Goal: Information Seeking & Learning: Compare options

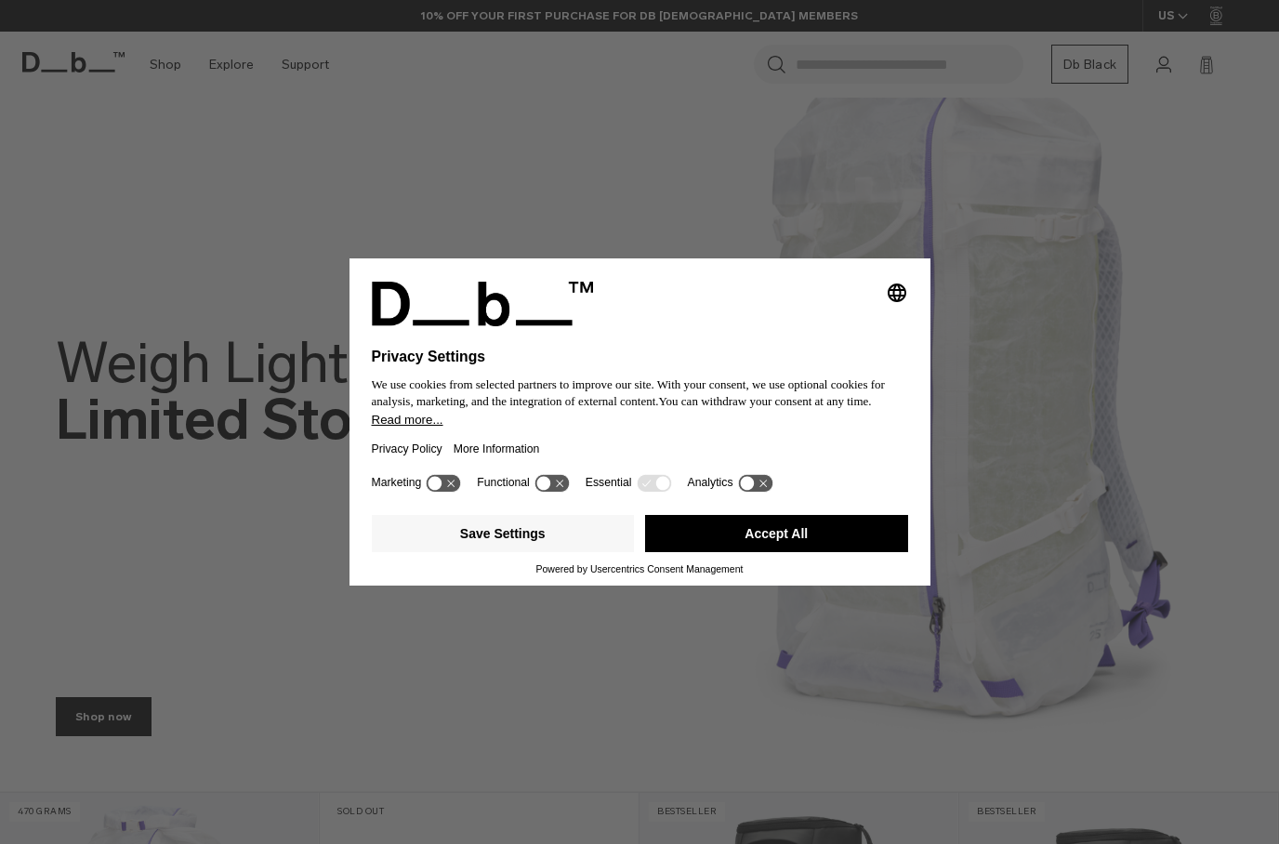
click at [737, 539] on button "Accept All" at bounding box center [776, 533] width 263 height 37
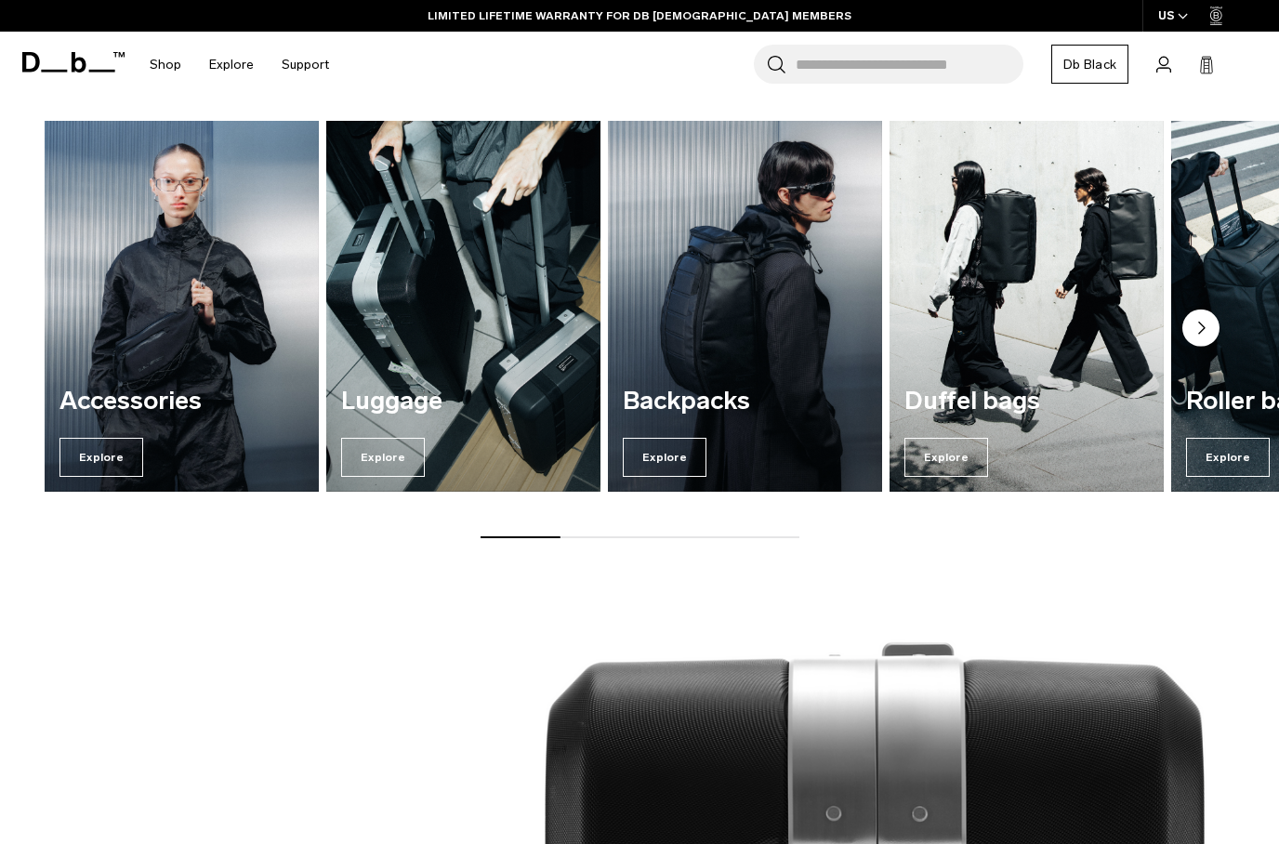
scroll to position [1369, 0]
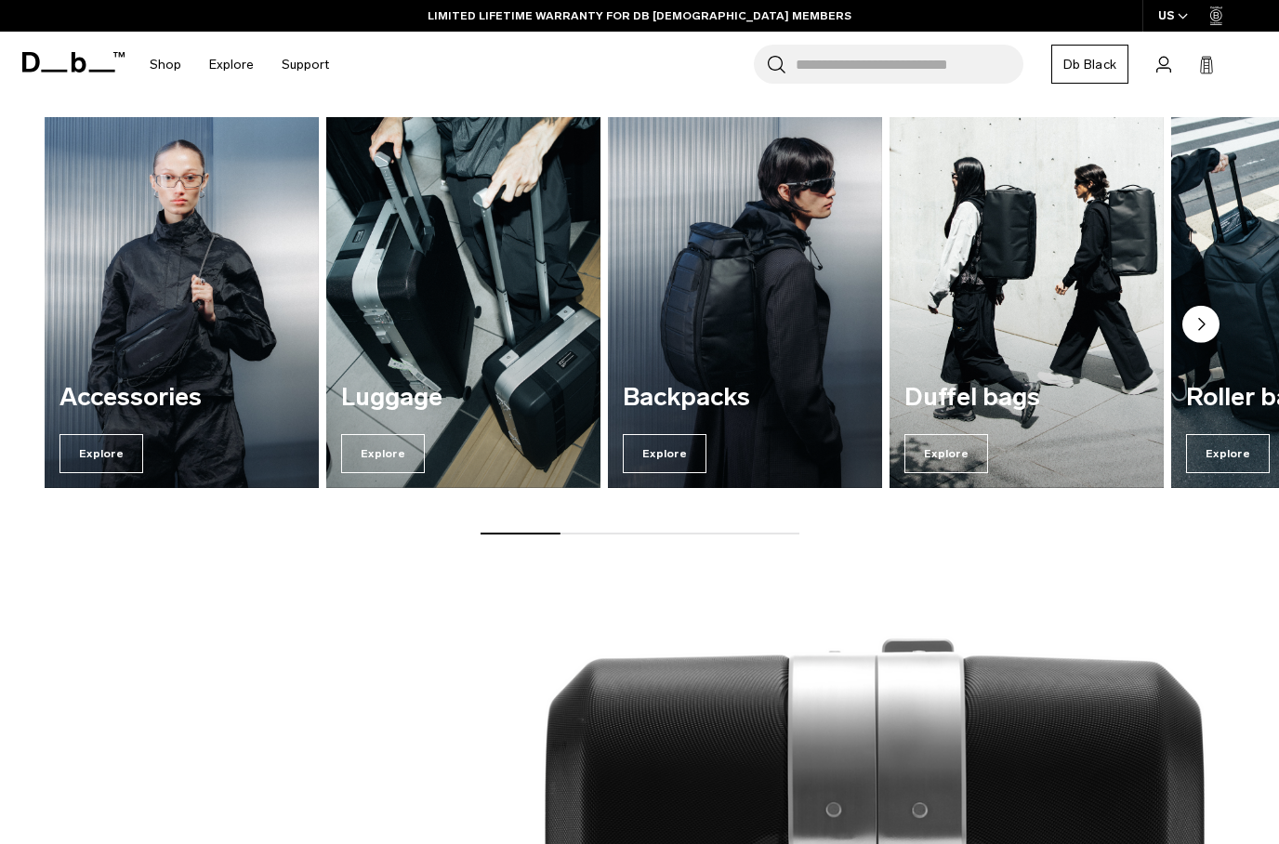
click at [666, 461] on span "Explore" at bounding box center [665, 453] width 84 height 39
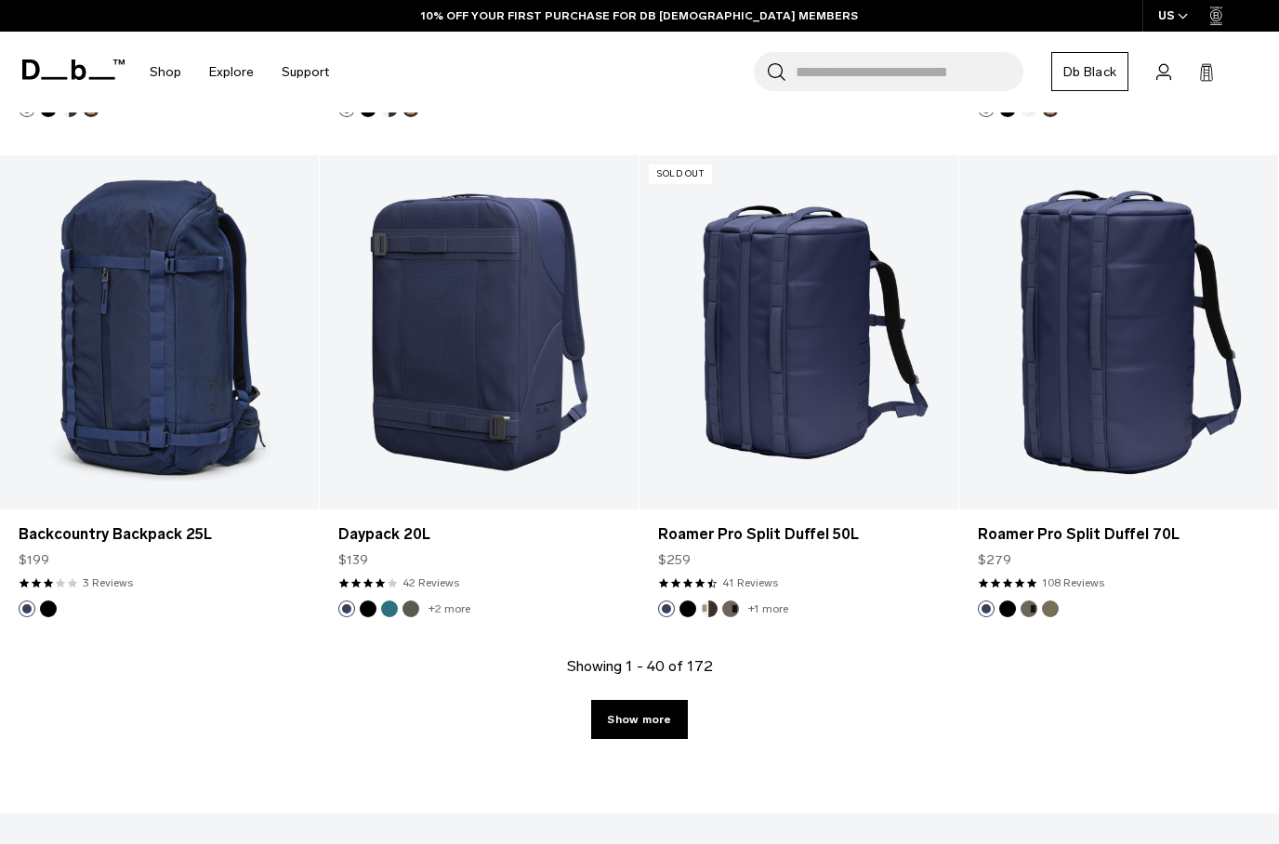
scroll to position [4790, 0]
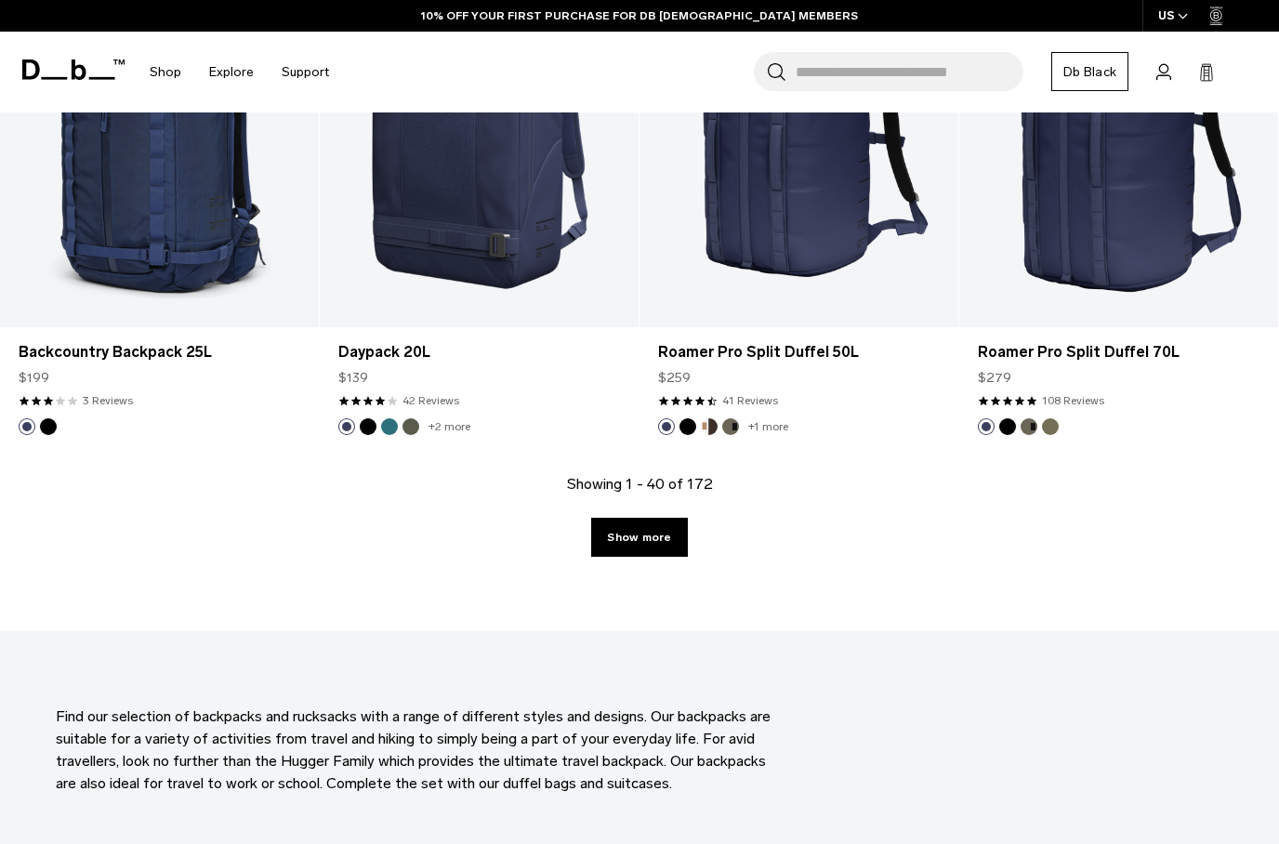
click at [642, 553] on link "Show more" at bounding box center [639, 537] width 96 height 39
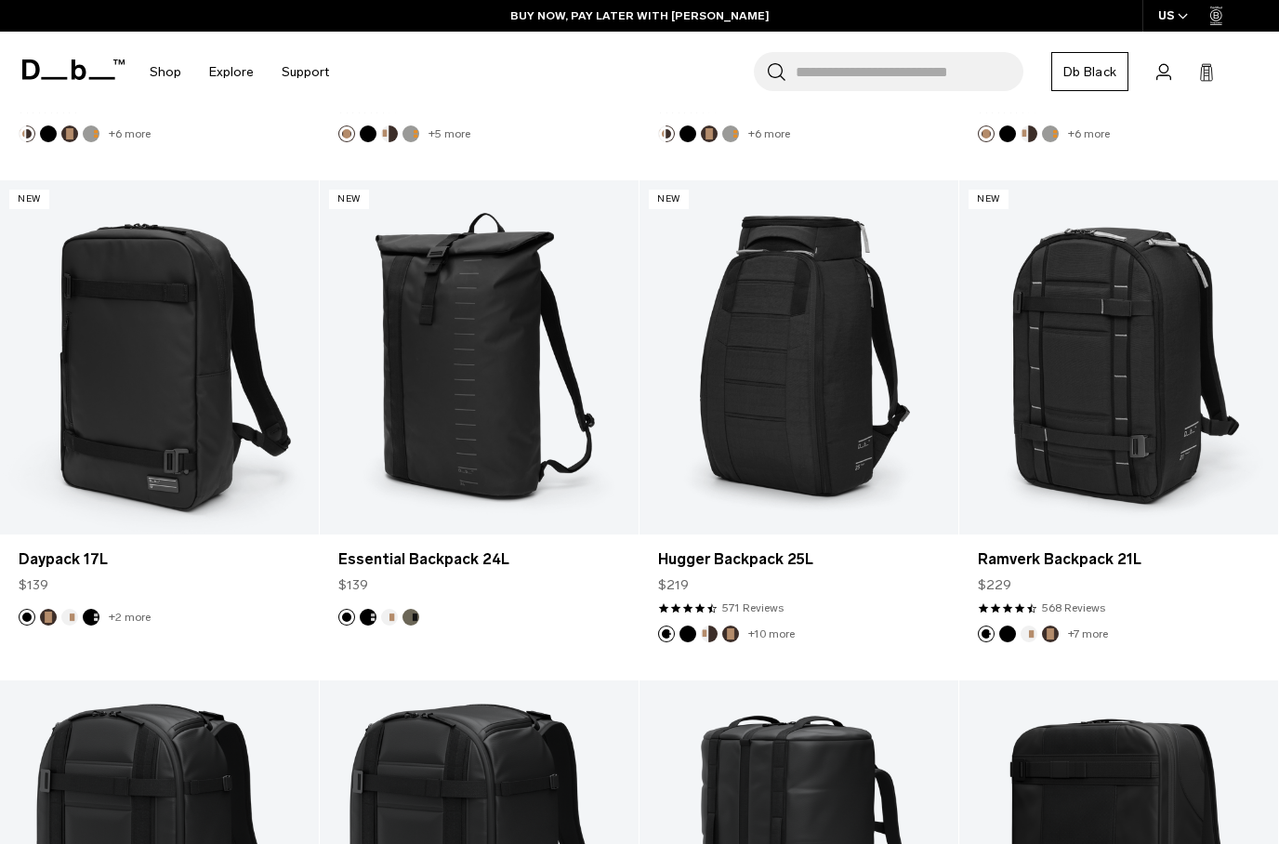
scroll to position [1770, 0]
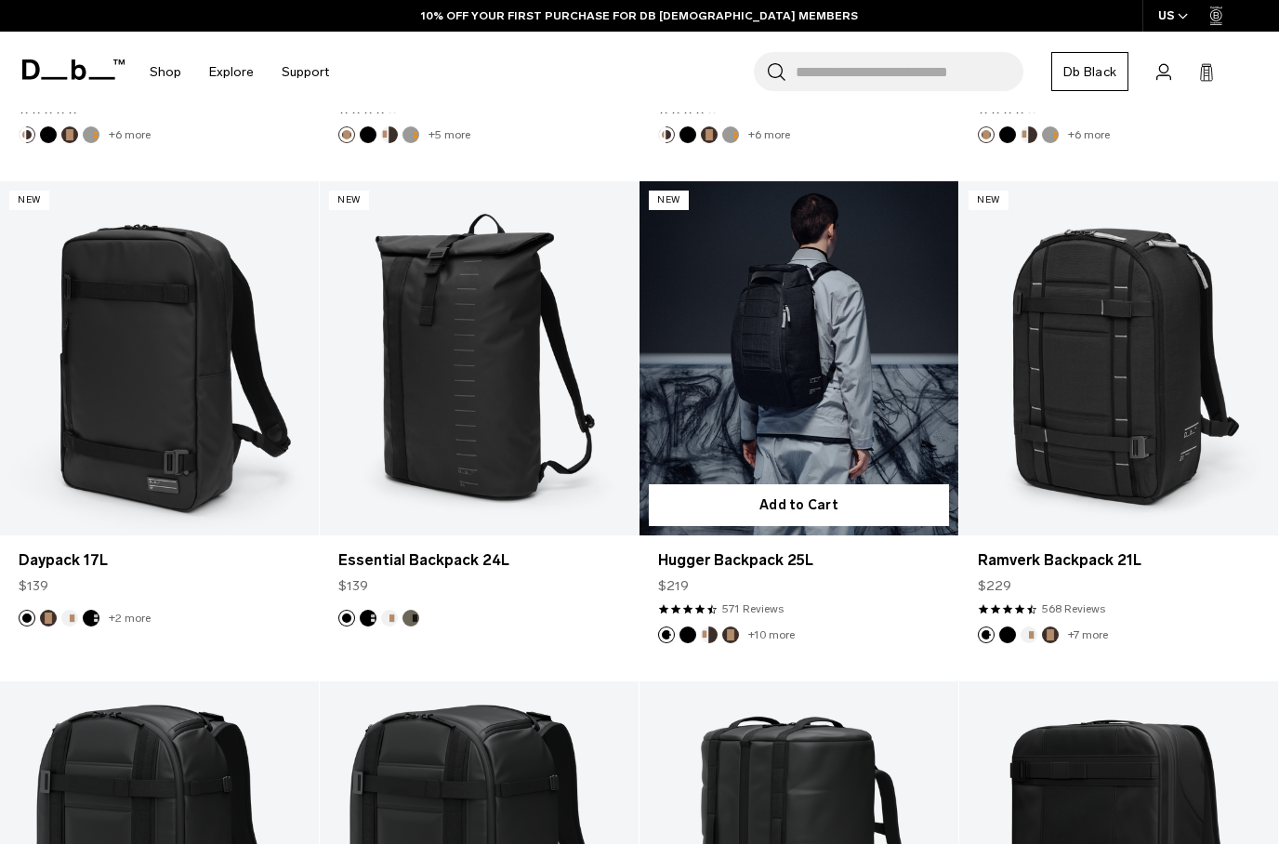
click at [788, 375] on link "Hugger Backpack 25L" at bounding box center [799, 358] width 319 height 354
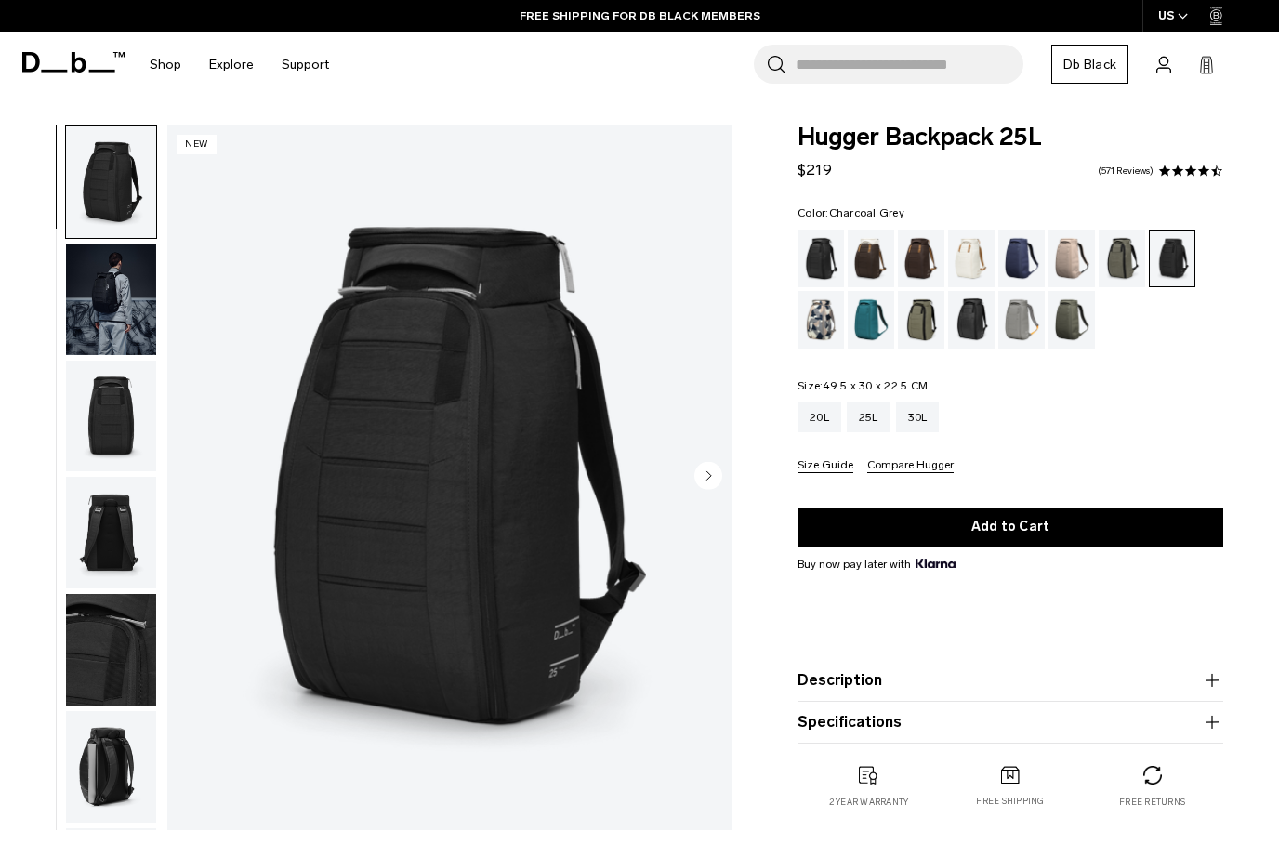
click at [105, 664] on img "button" at bounding box center [111, 650] width 90 height 112
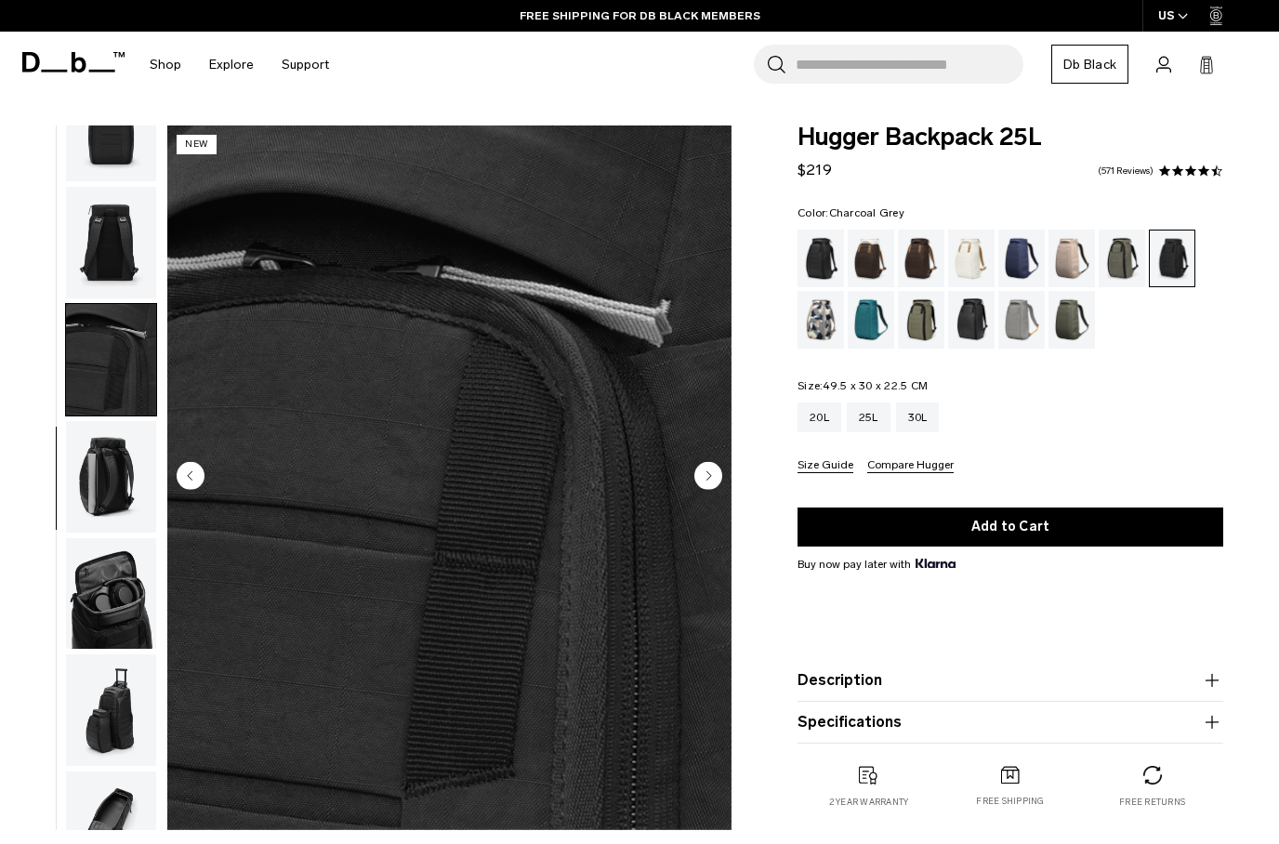
scroll to position [356, 0]
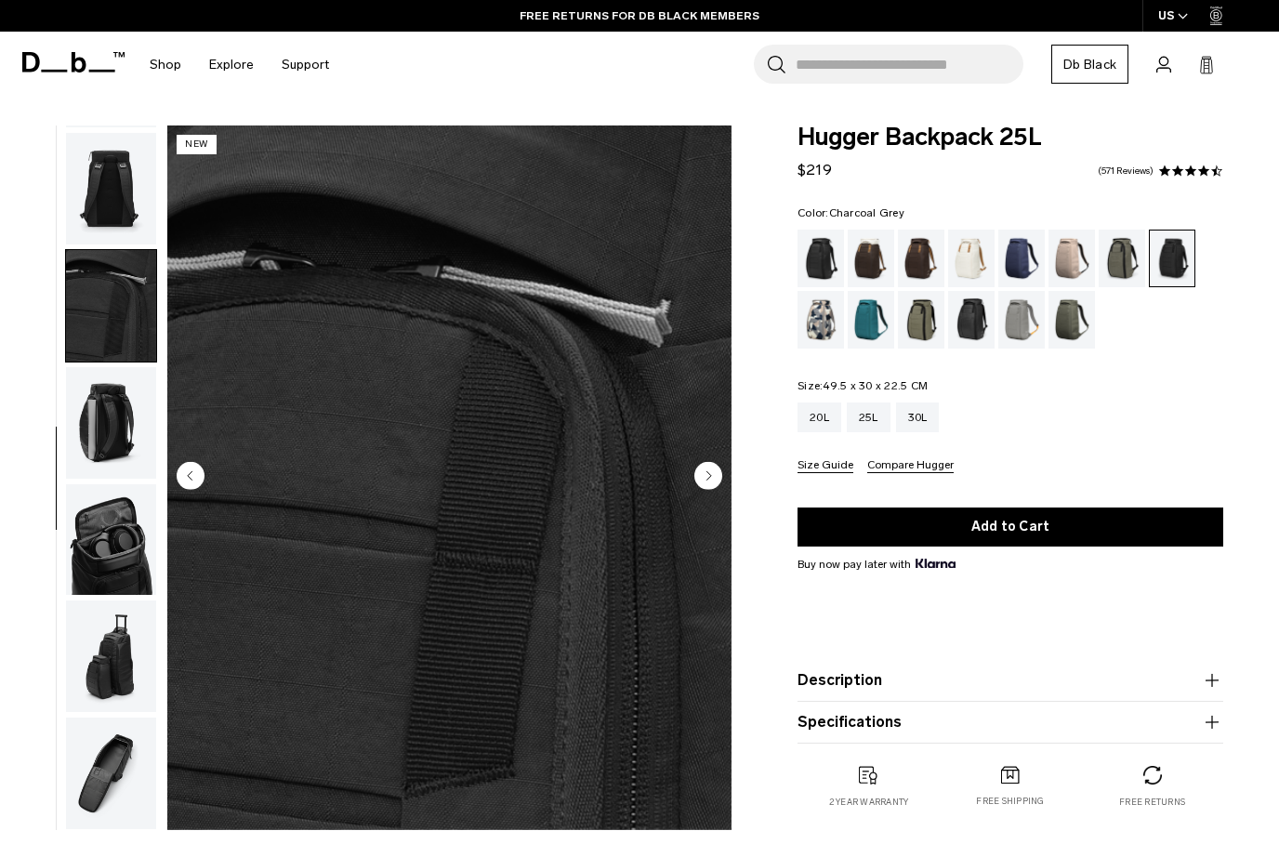
click at [876, 317] on div "Midnight Teal" at bounding box center [871, 320] width 47 height 58
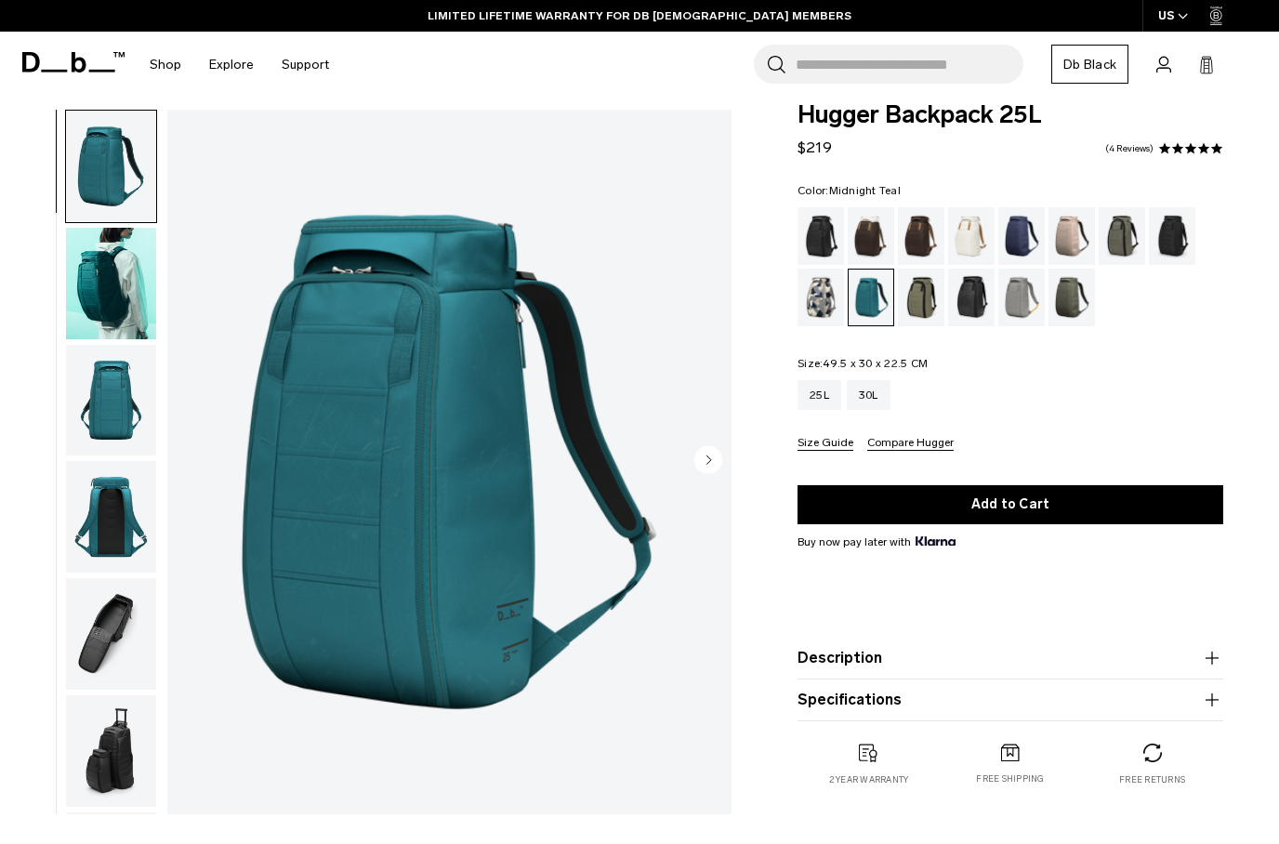
scroll to position [20, 0]
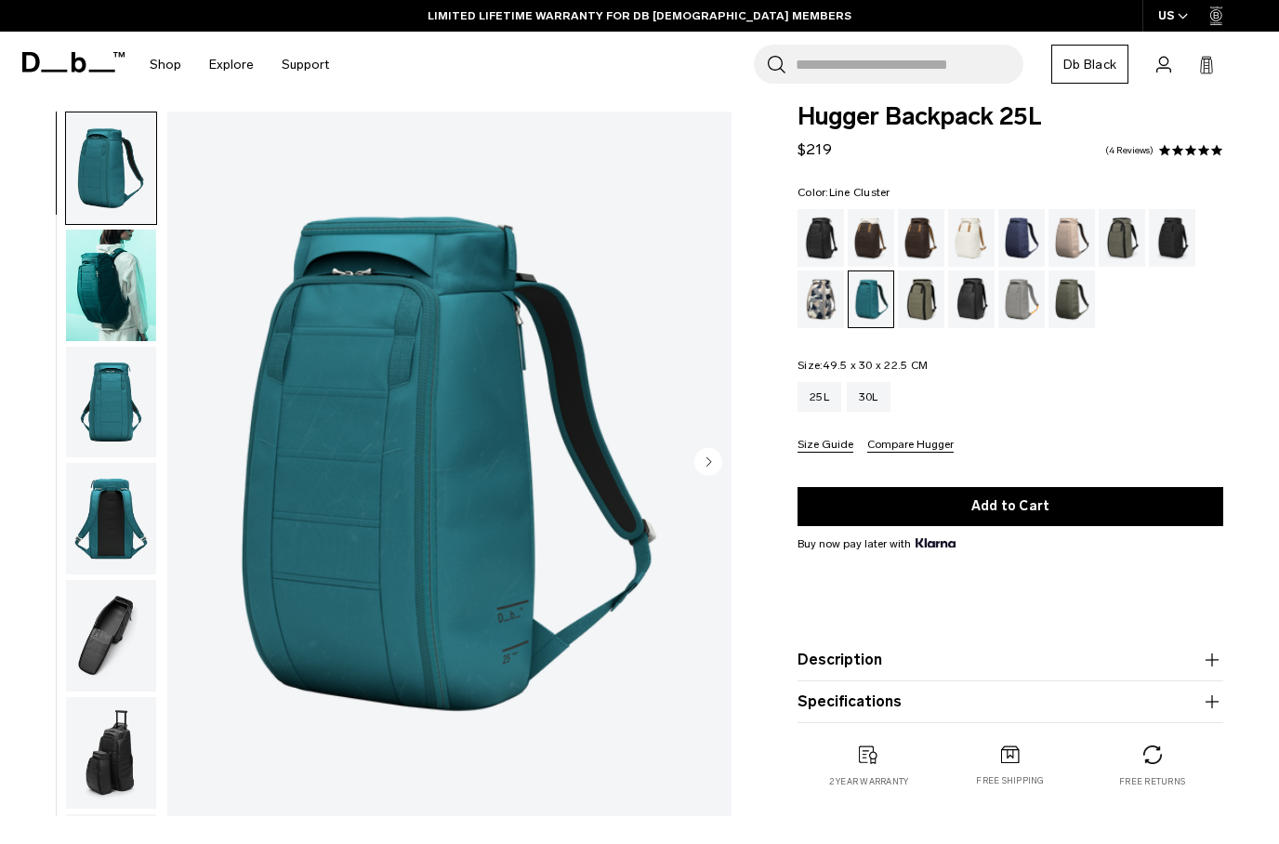
click at [821, 305] on div "Line Cluster" at bounding box center [821, 300] width 47 height 58
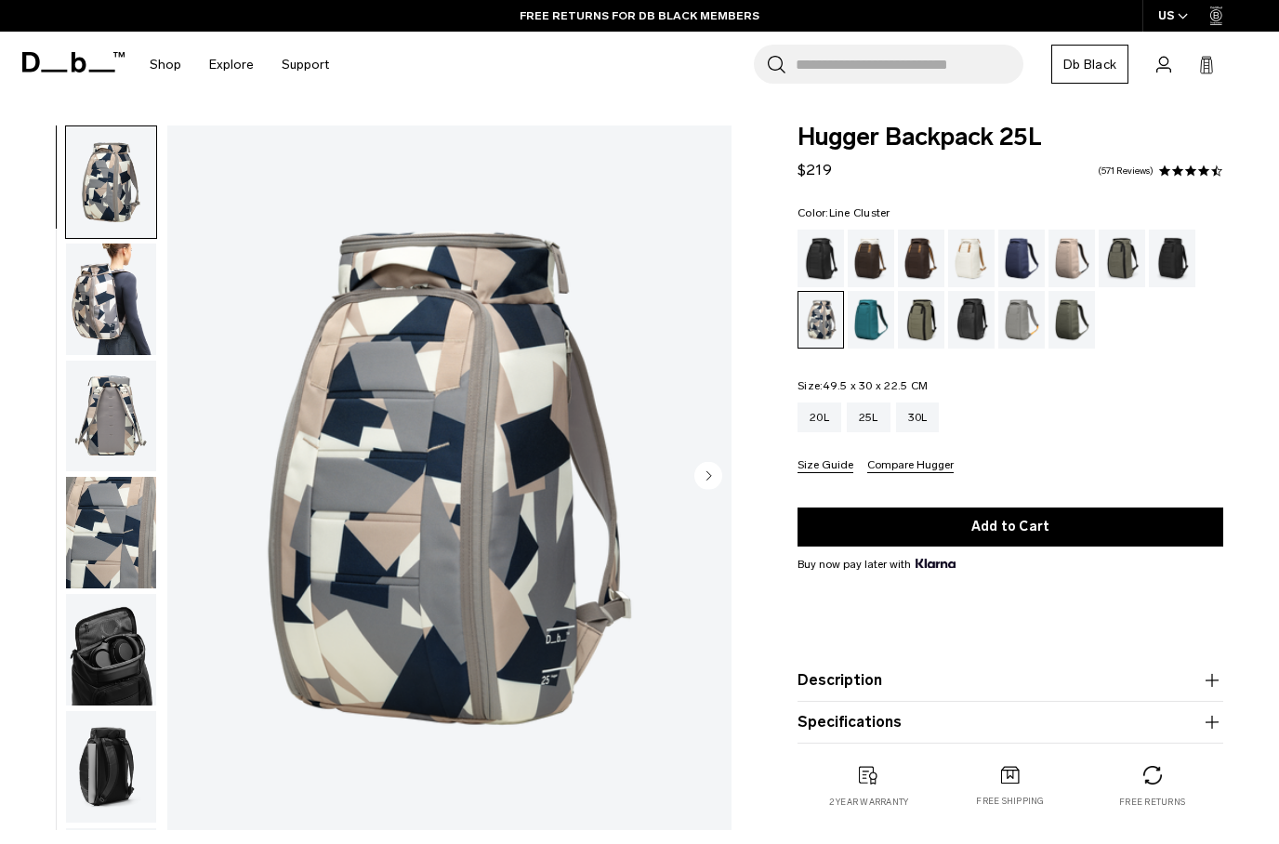
click at [860, 324] on div "Midnight Teal" at bounding box center [871, 320] width 47 height 58
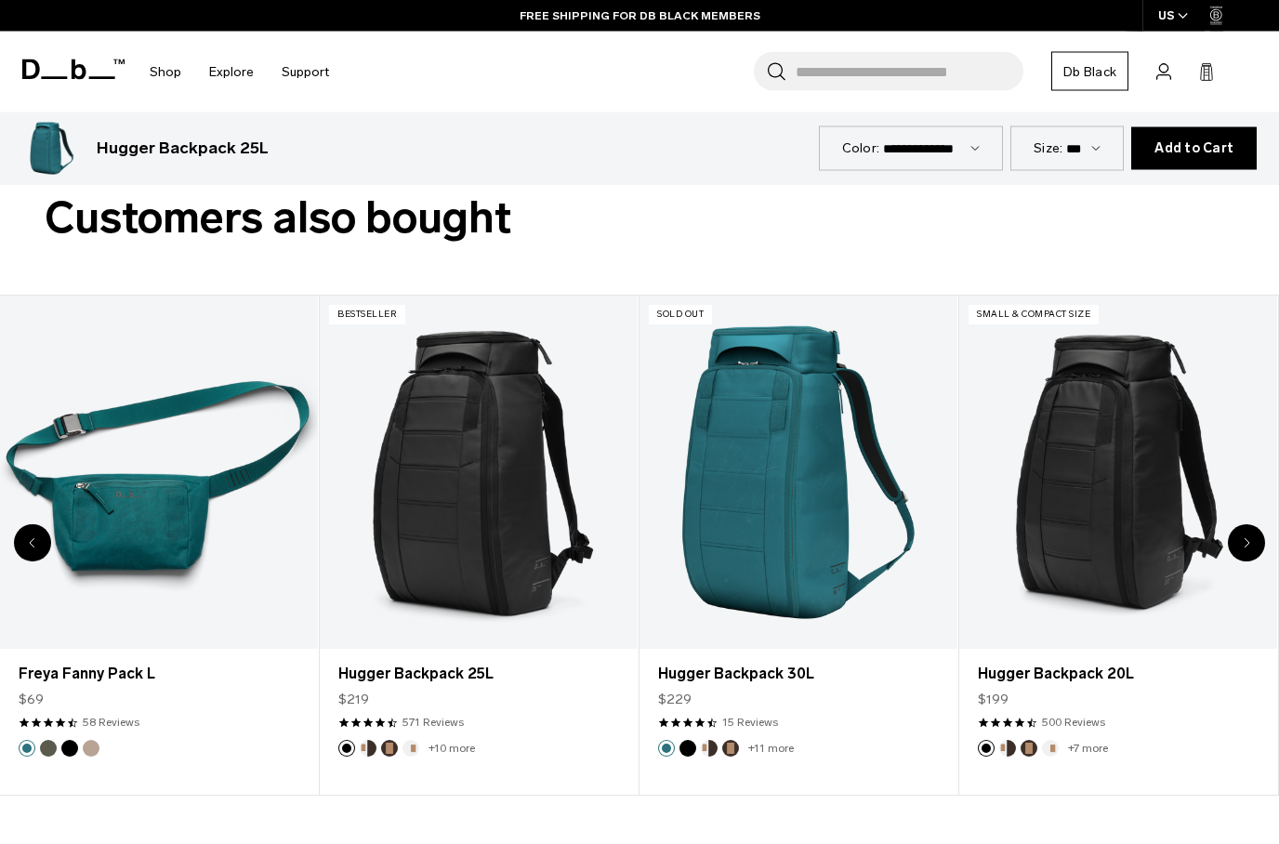
scroll to position [4417, 0]
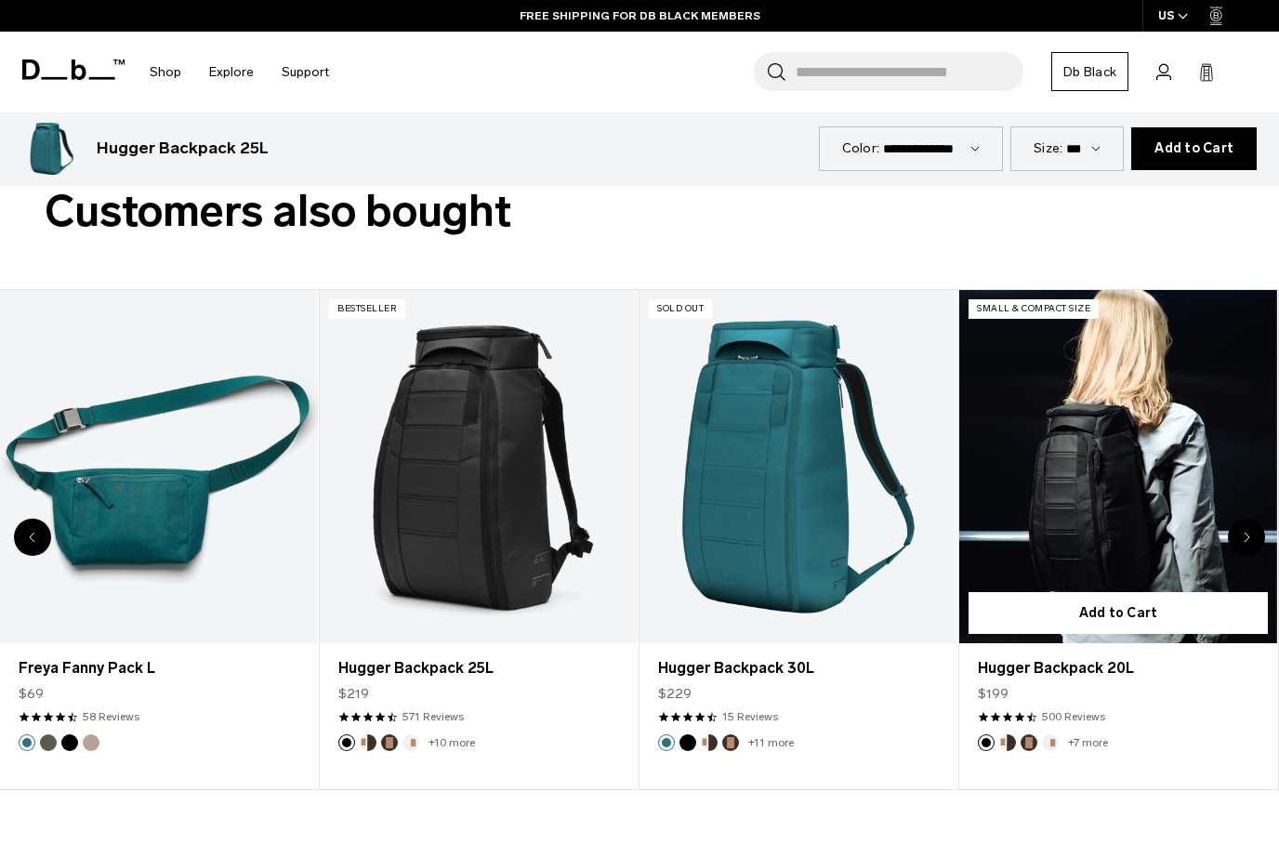
click at [1127, 466] on link "Hugger Backpack 20L" at bounding box center [1119, 466] width 318 height 353
click at [1126, 466] on link "Hugger Backpack 20L" at bounding box center [1119, 466] width 318 height 353
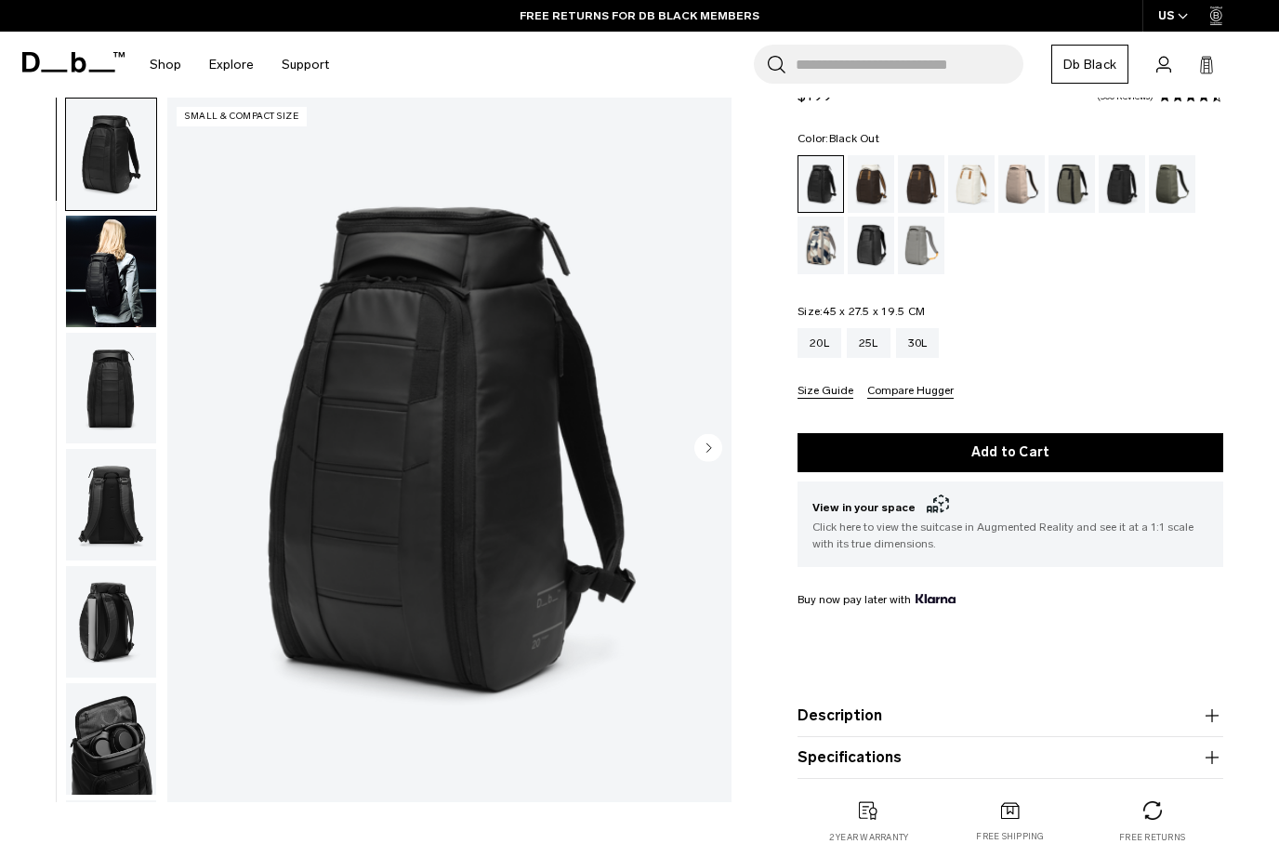
scroll to position [62, 0]
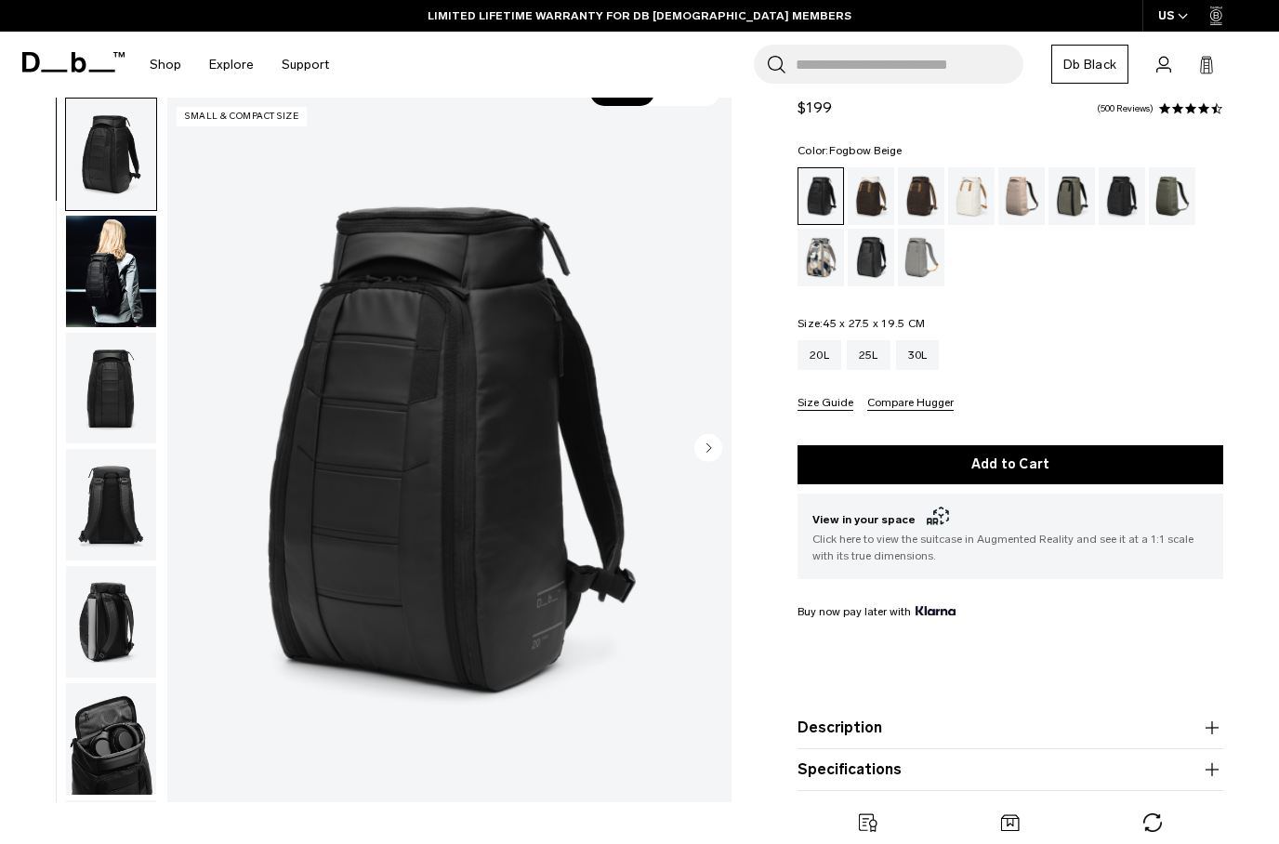
click at [1025, 203] on div "Fogbow Beige" at bounding box center [1022, 196] width 47 height 58
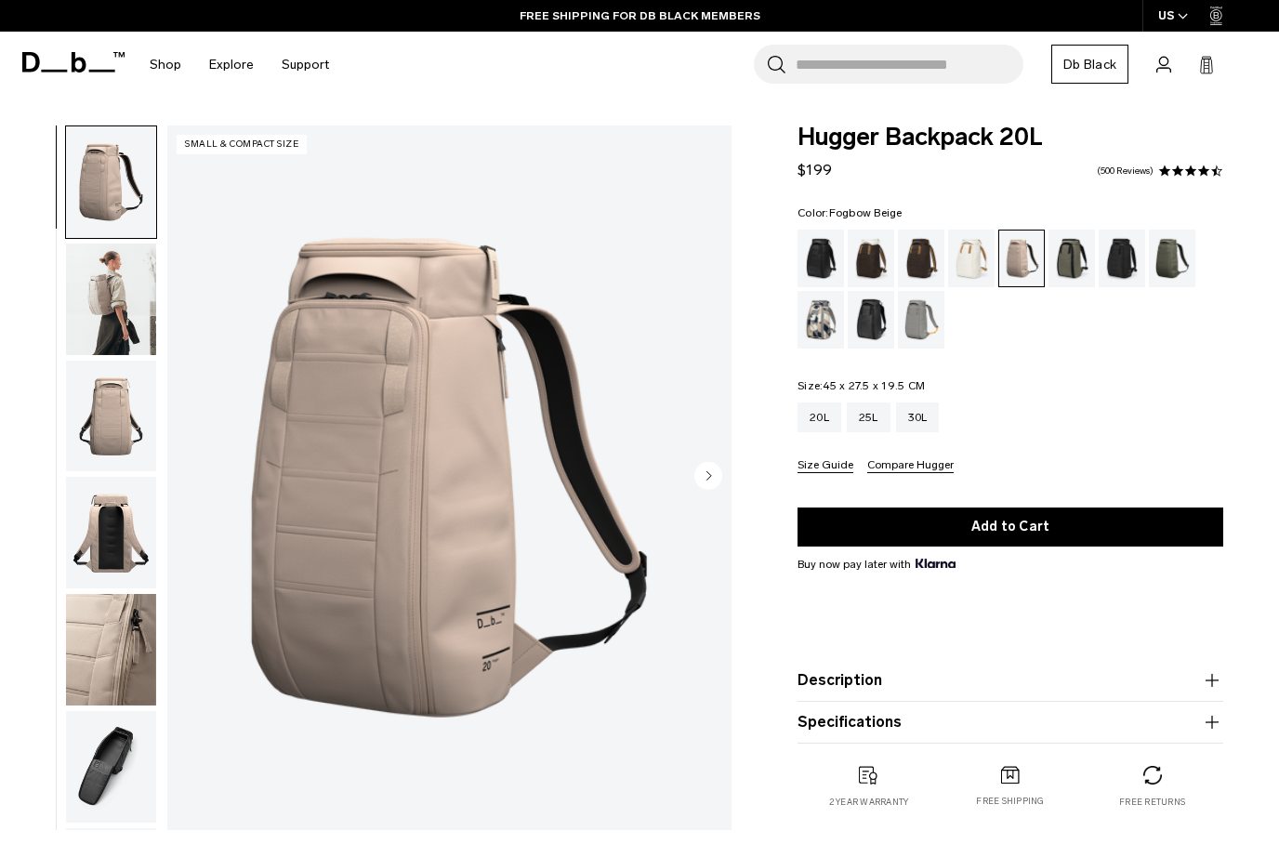
click at [109, 294] on img "button" at bounding box center [111, 300] width 90 height 112
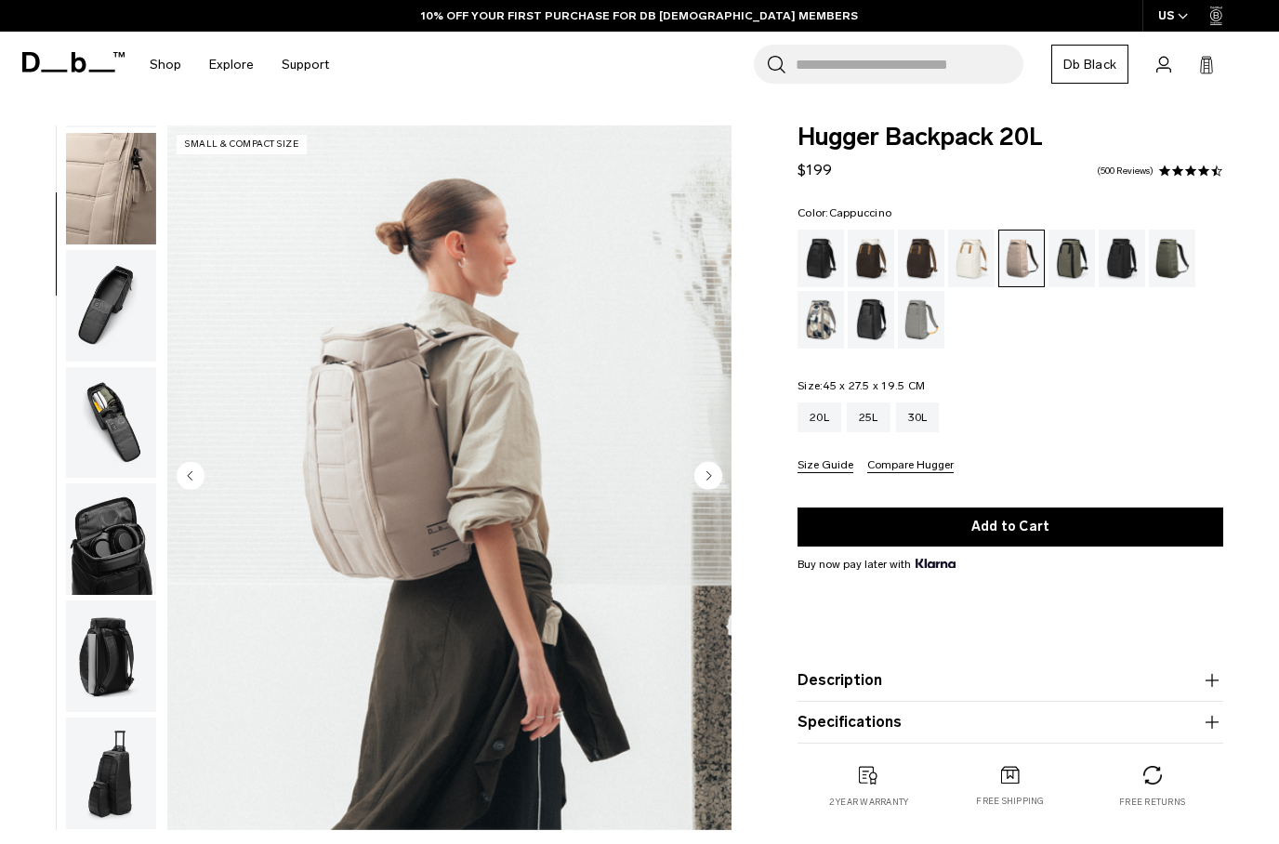
click at [873, 264] on div "Cappuccino" at bounding box center [871, 259] width 47 height 58
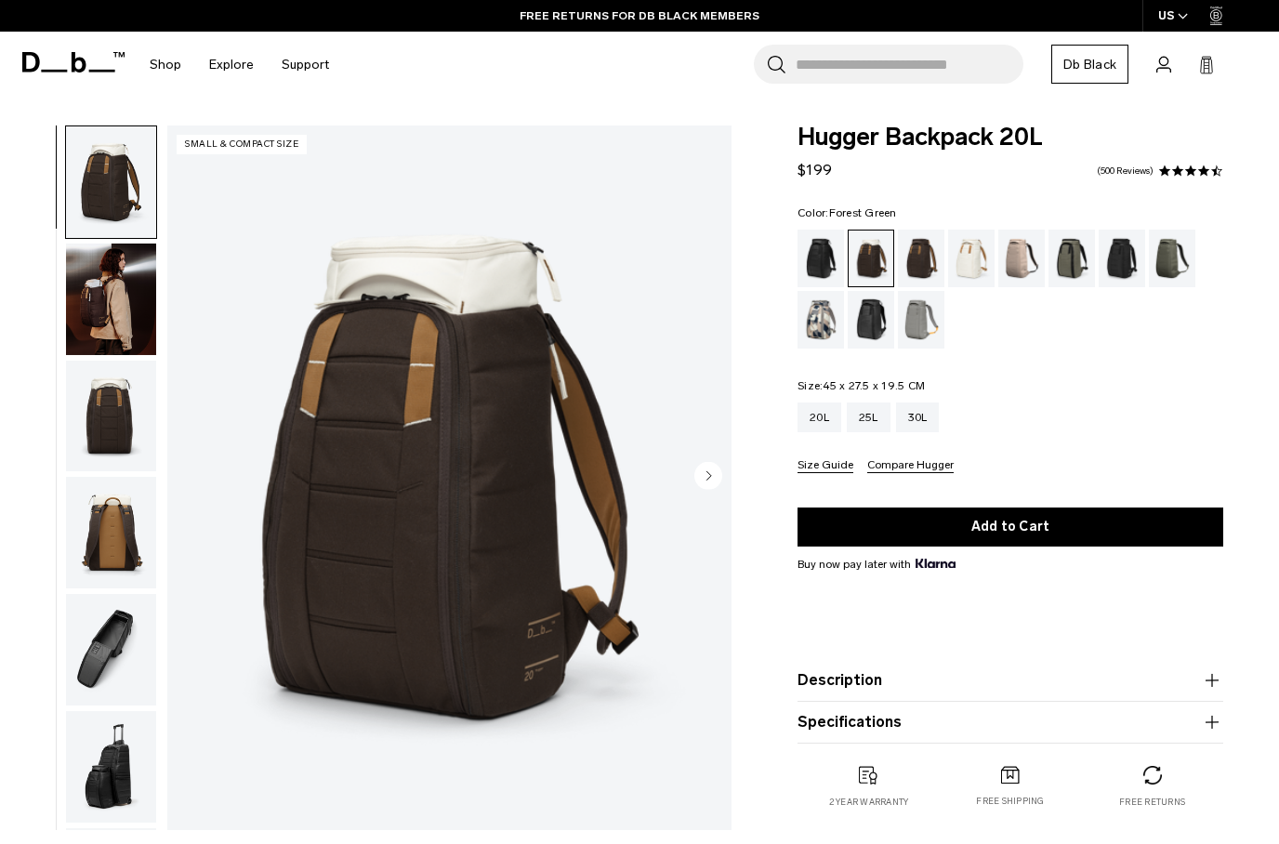
click at [1073, 254] on div "Forest Green" at bounding box center [1072, 259] width 47 height 58
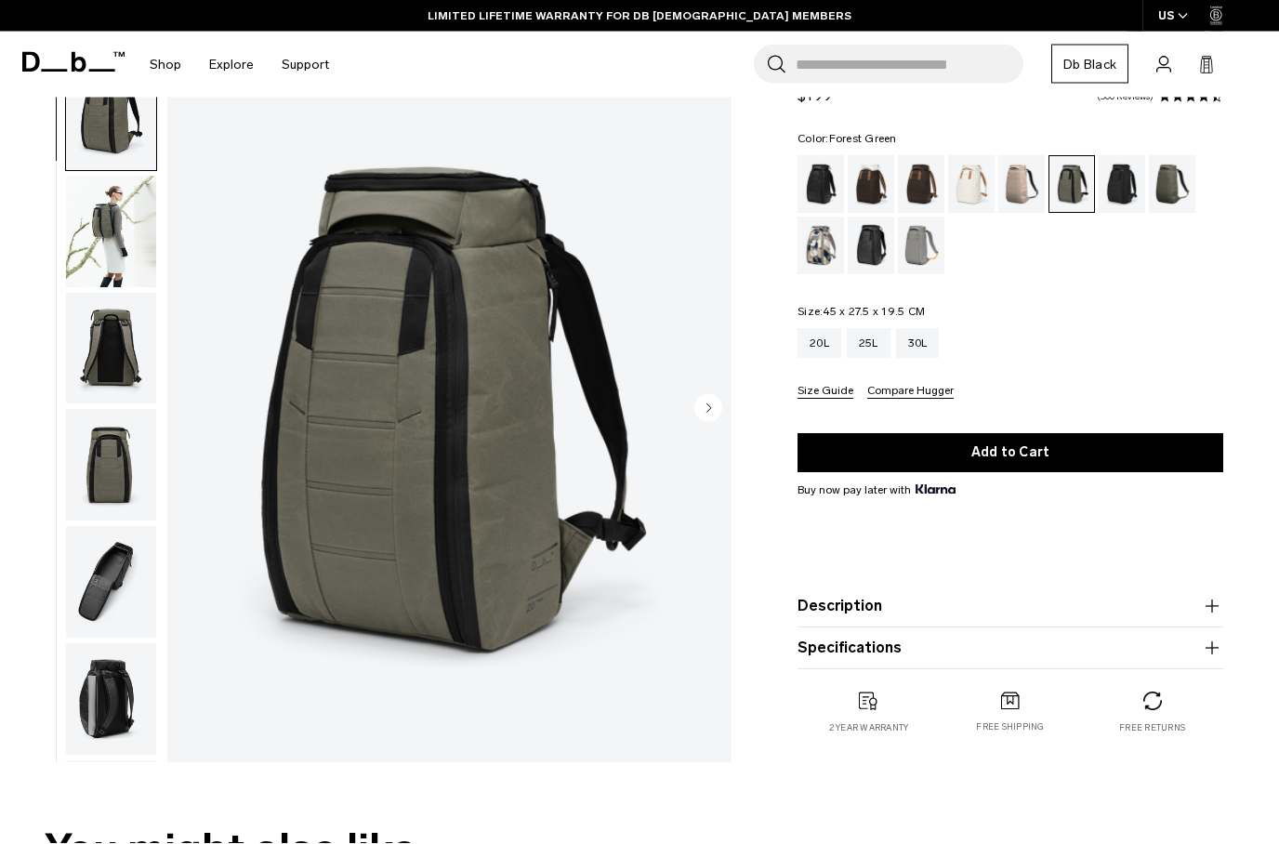
scroll to position [79, 0]
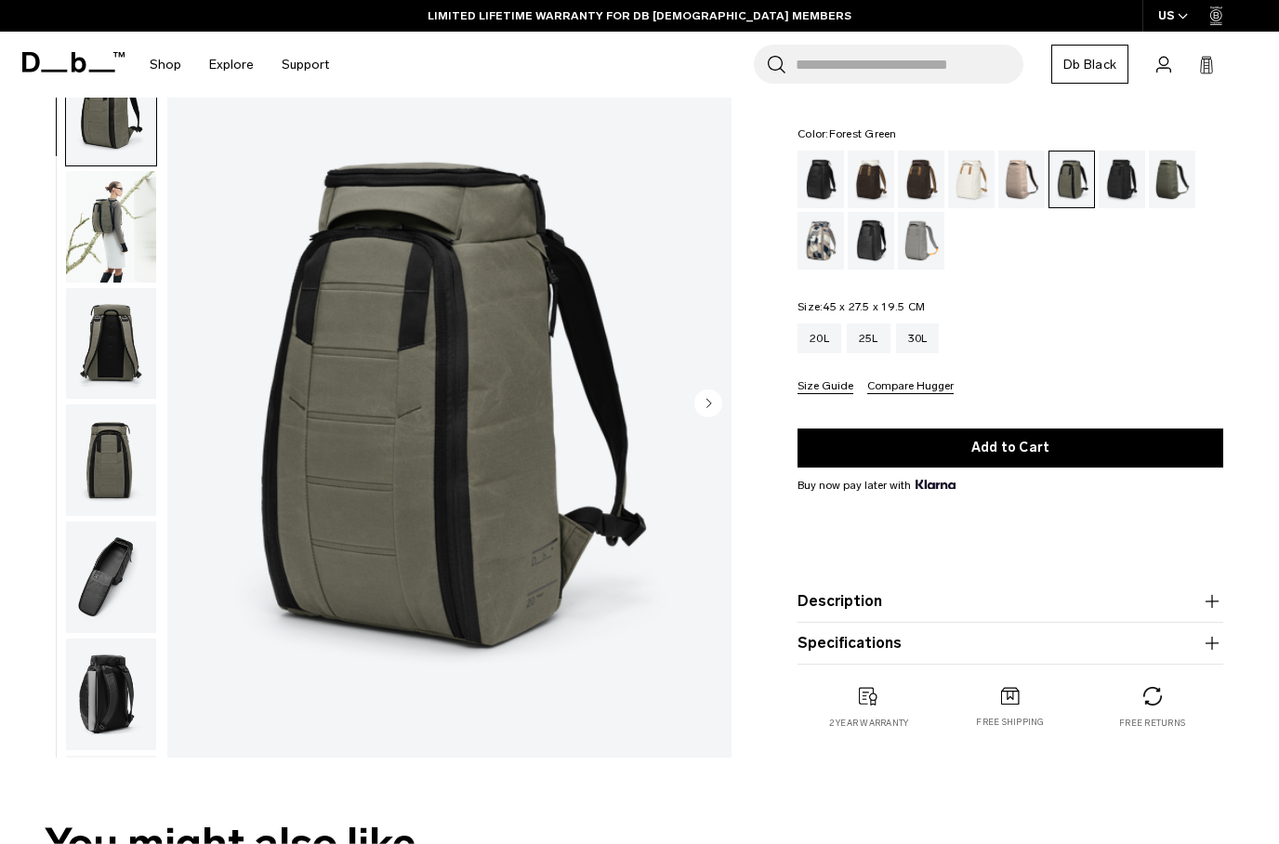
click at [111, 598] on img "button" at bounding box center [111, 578] width 90 height 112
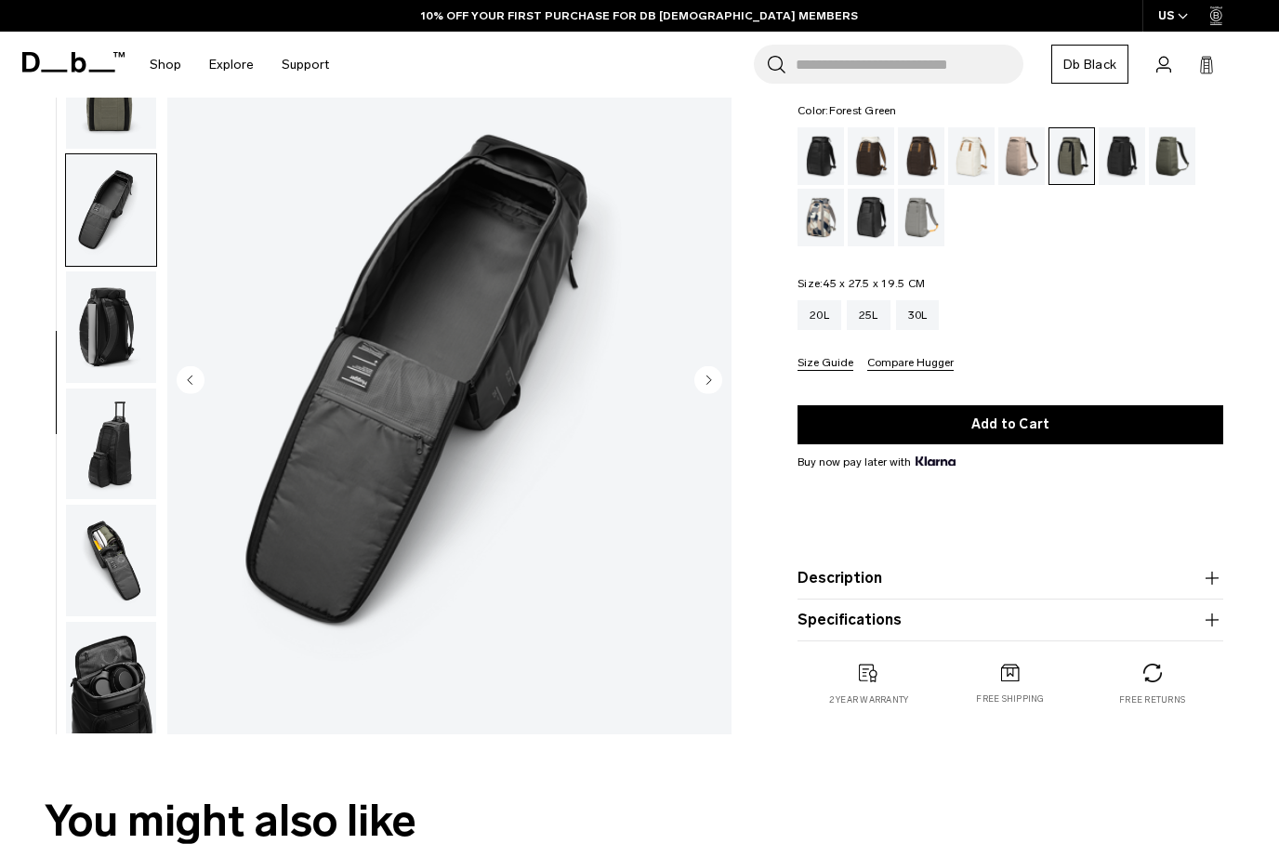
scroll to position [0, 0]
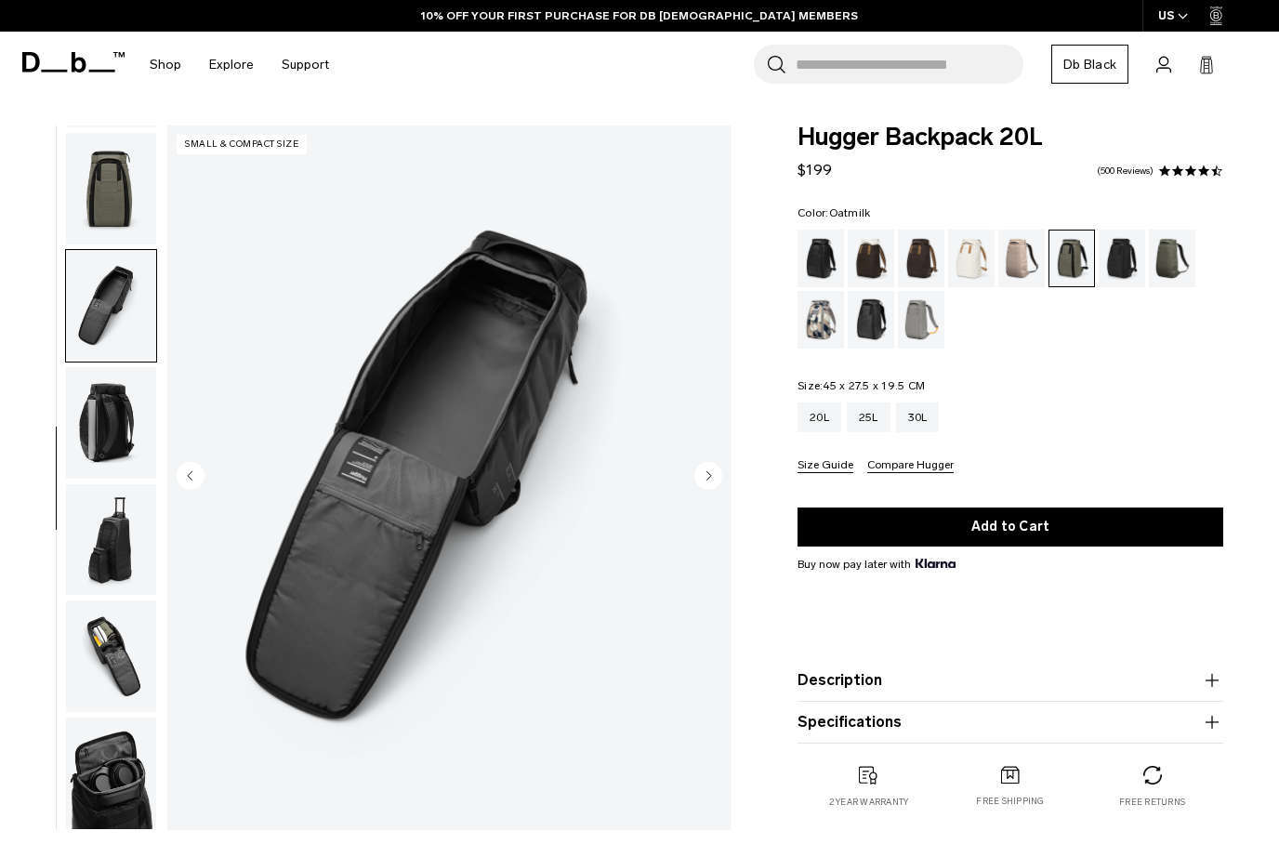
click at [983, 262] on div "Oatmilk" at bounding box center [971, 259] width 47 height 58
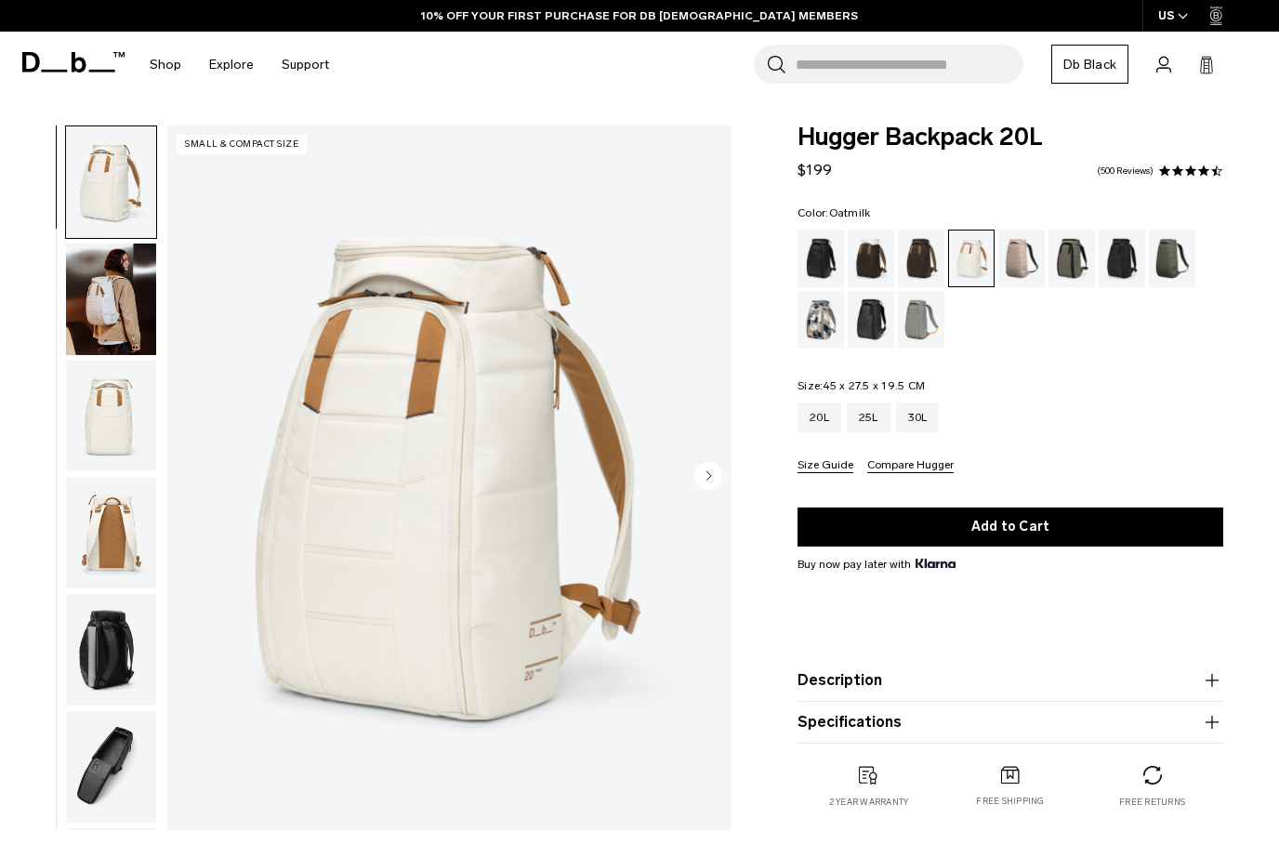
click at [117, 295] on img "button" at bounding box center [111, 300] width 90 height 112
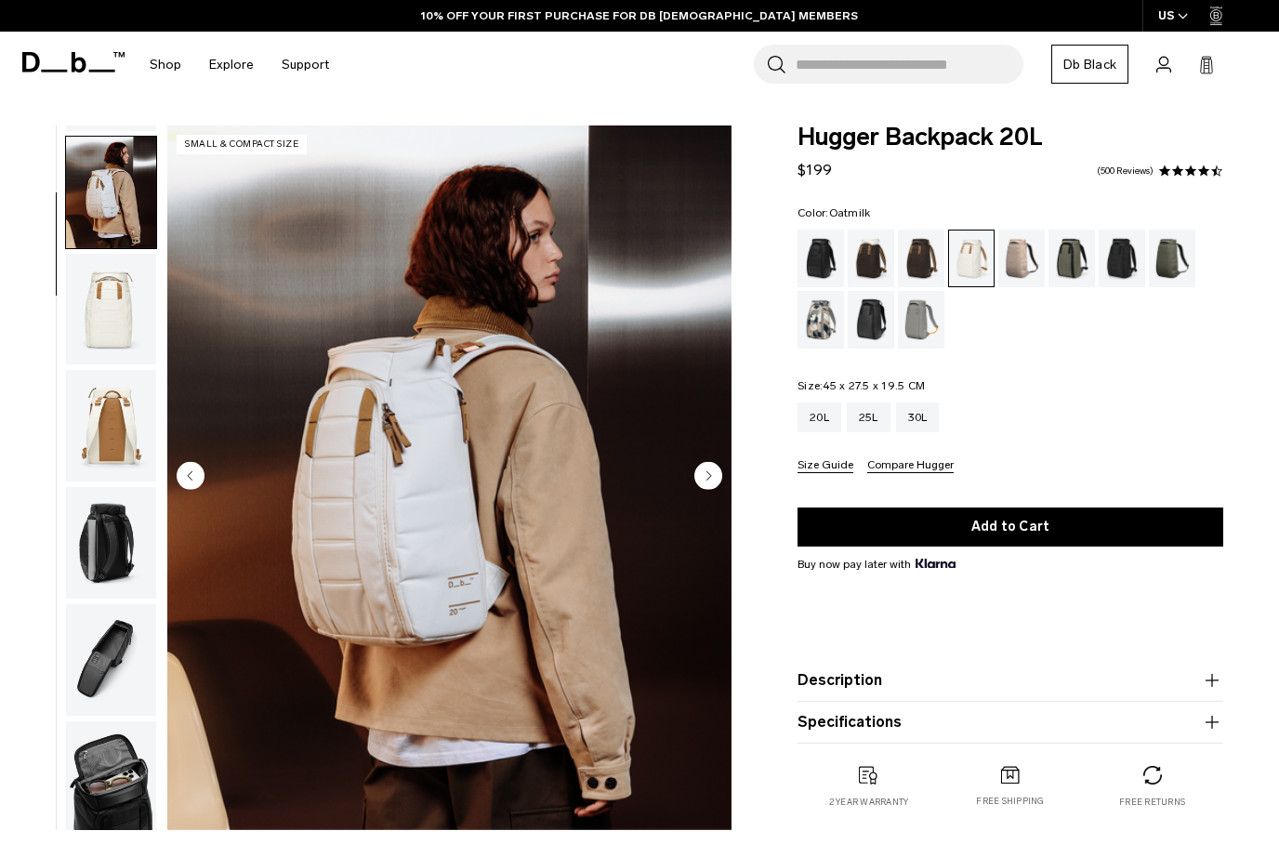
scroll to position [118, 0]
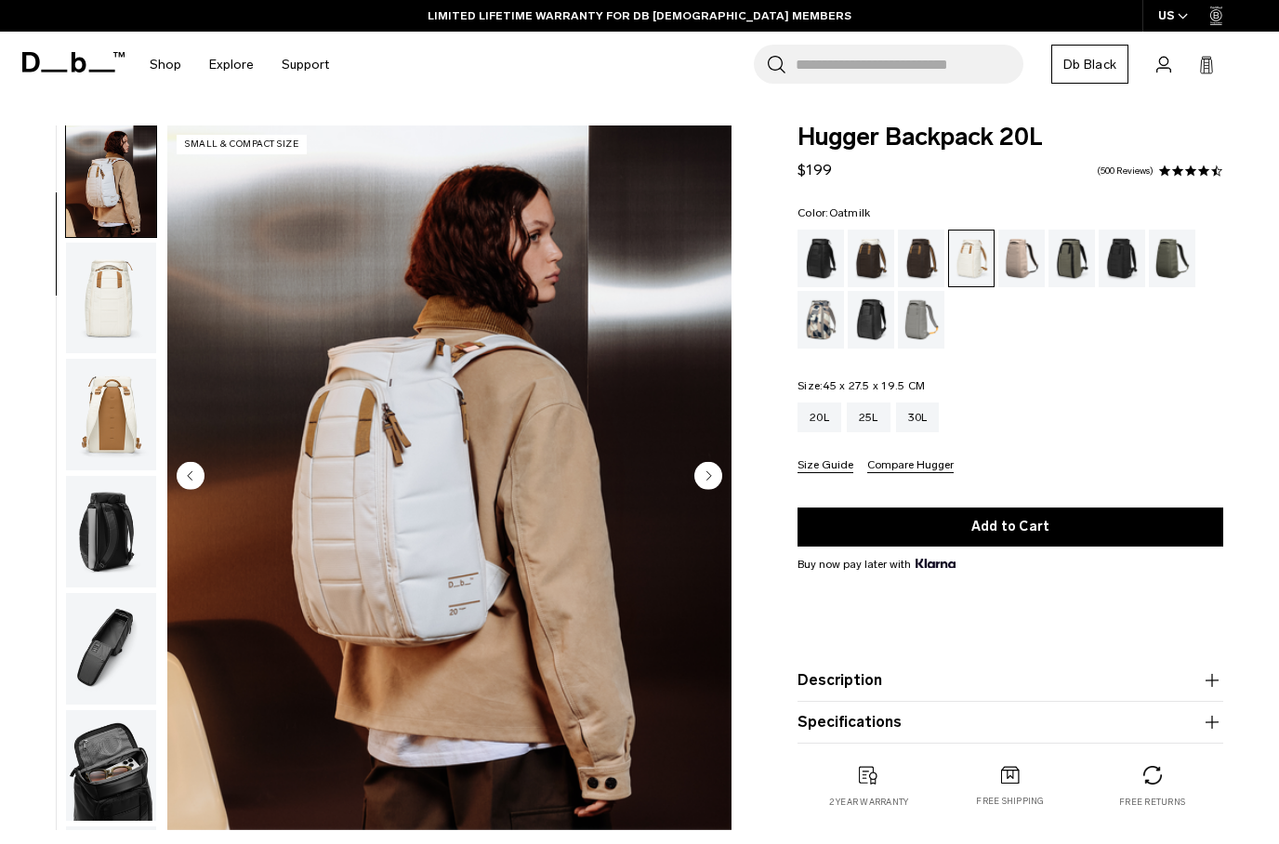
click at [870, 688] on button "Description" at bounding box center [1011, 680] width 426 height 22
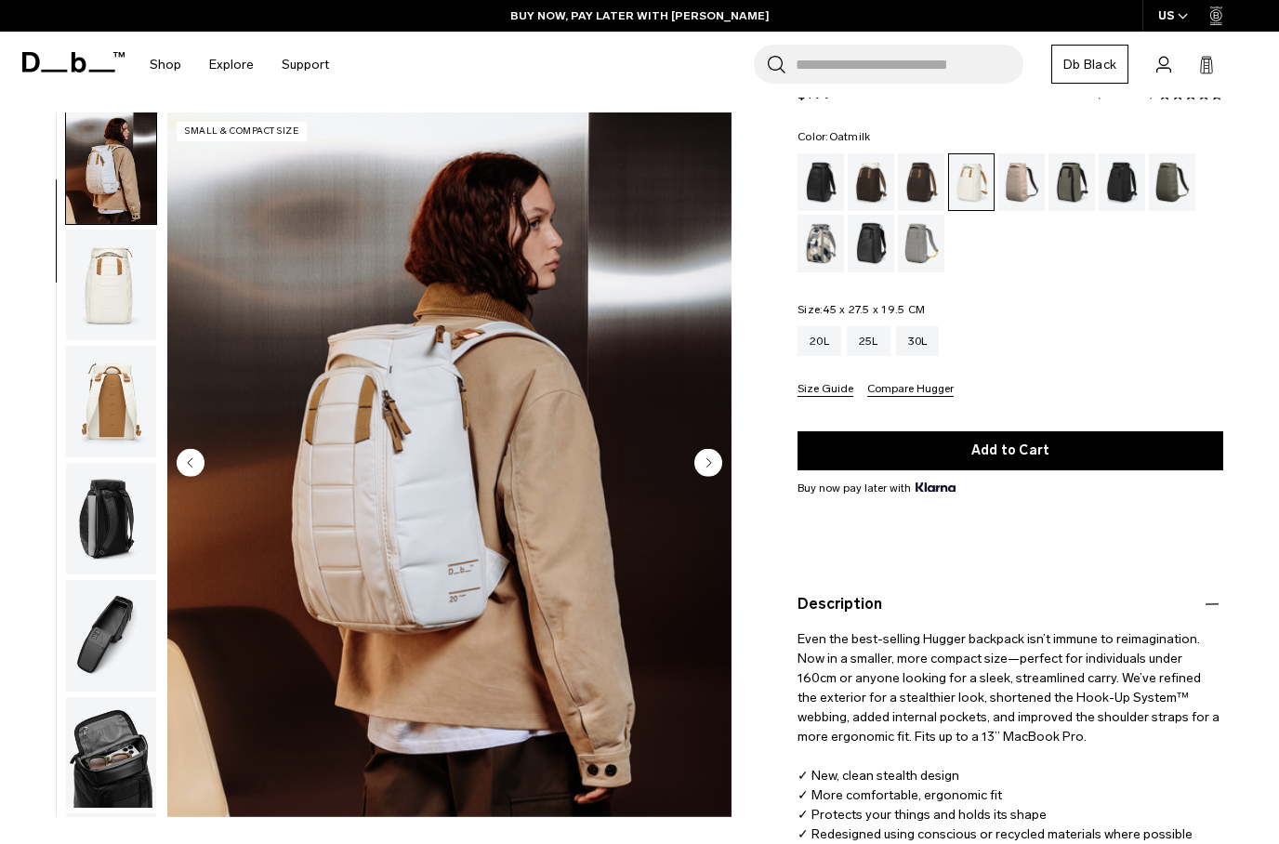
scroll to position [0, 0]
